Goal: Navigation & Orientation: Find specific page/section

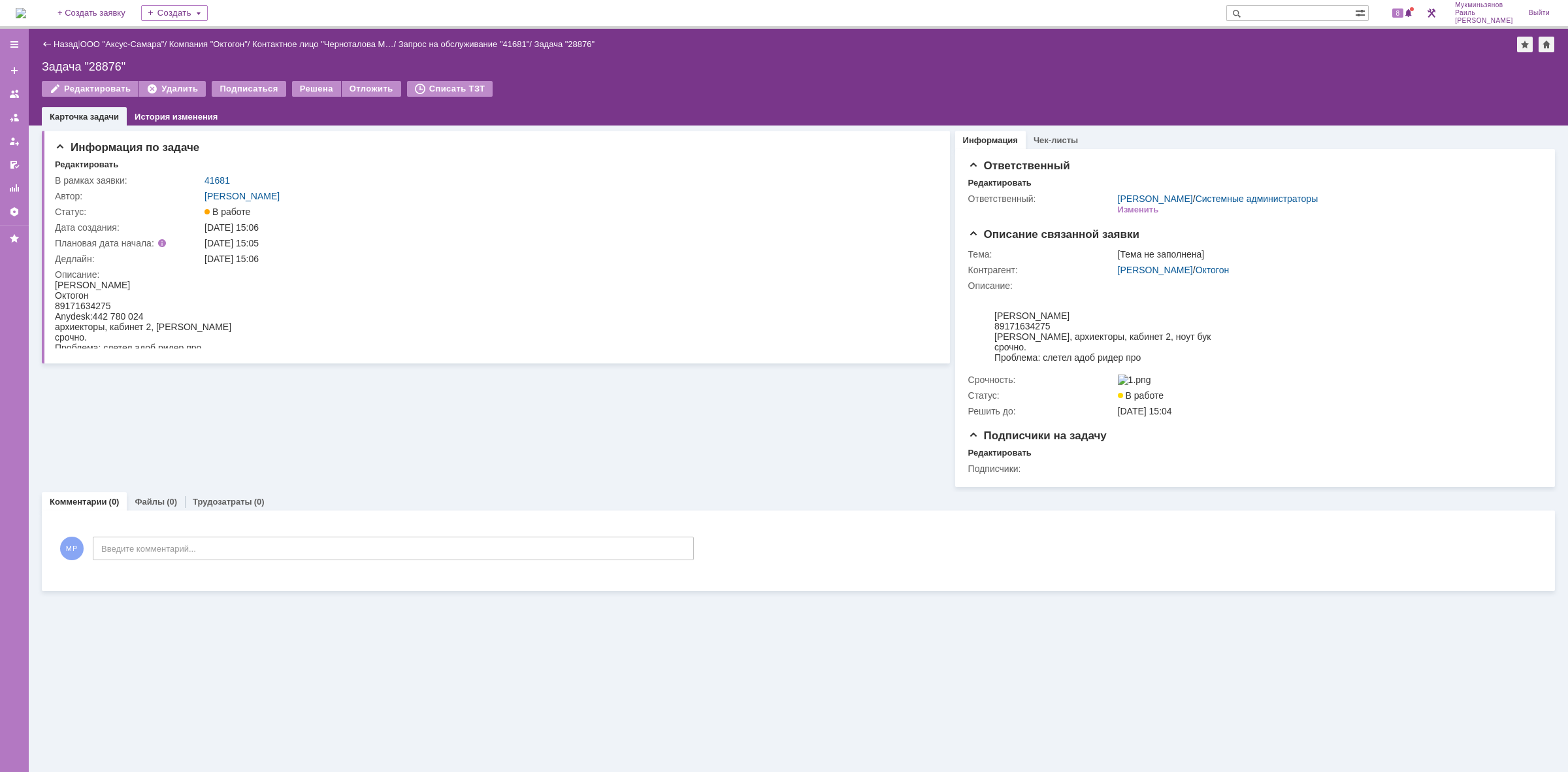
click at [26, 12] on img at bounding box center [21, 13] width 10 height 10
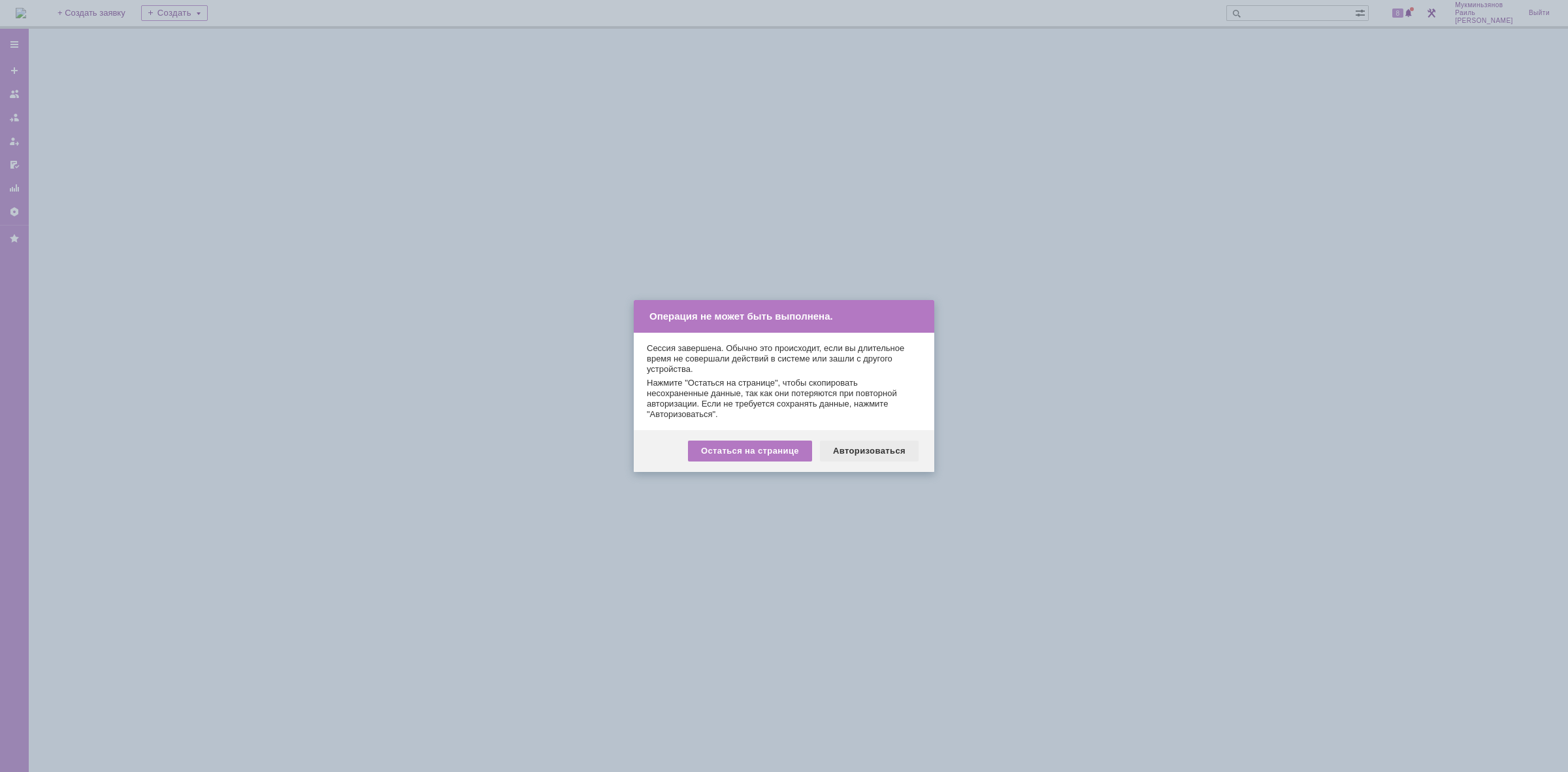
click at [877, 449] on div "Авторизоваться" at bounding box center [869, 450] width 99 height 21
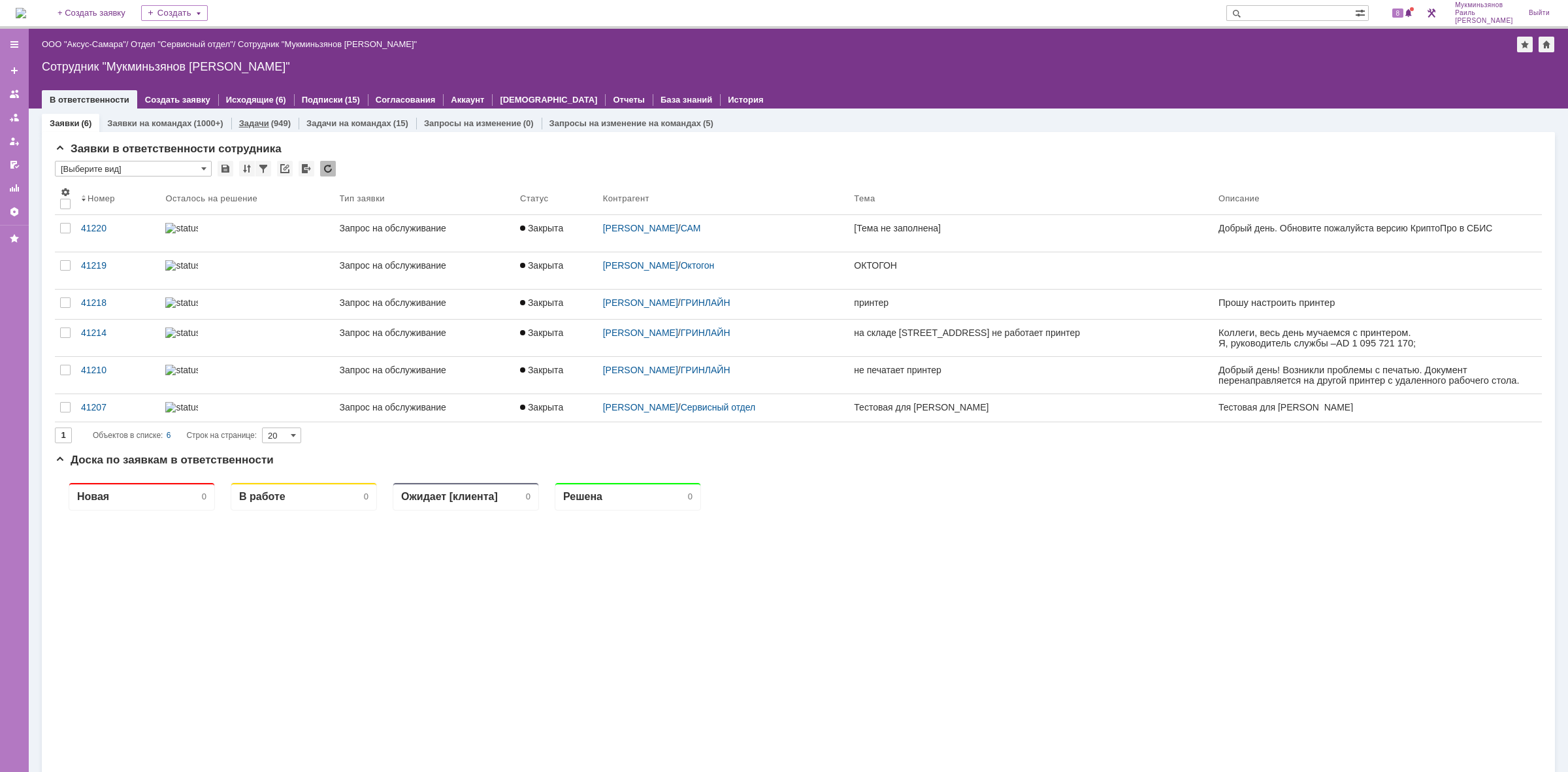
click at [278, 124] on div "(949)" at bounding box center [280, 123] width 20 height 9
